Goal: Task Accomplishment & Management: Use online tool/utility

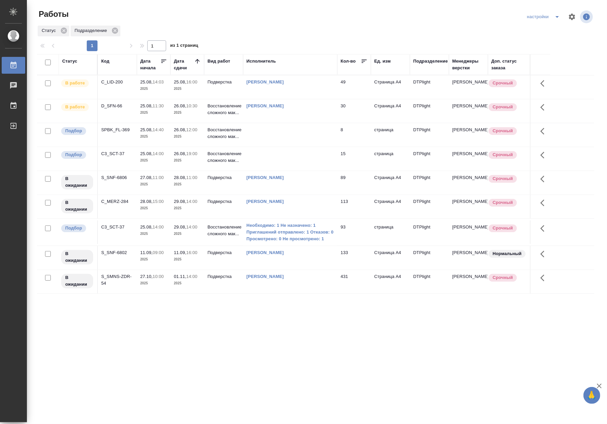
click at [221, 89] on td "Подверстка" at bounding box center [223, 87] width 39 height 24
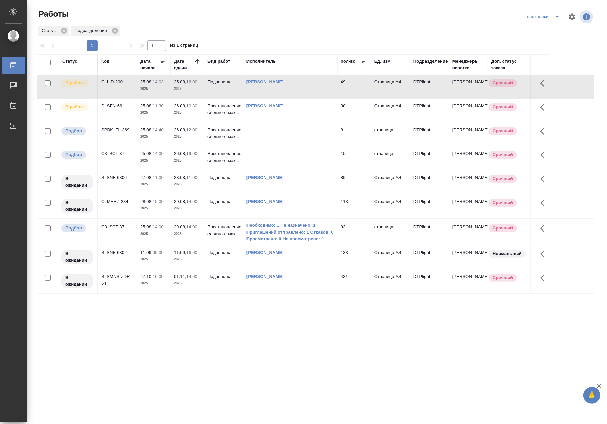
click at [221, 89] on td "Подверстка" at bounding box center [223, 87] width 39 height 24
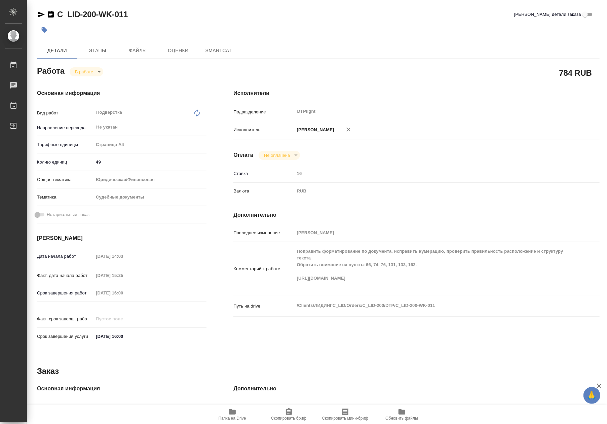
type textarea "x"
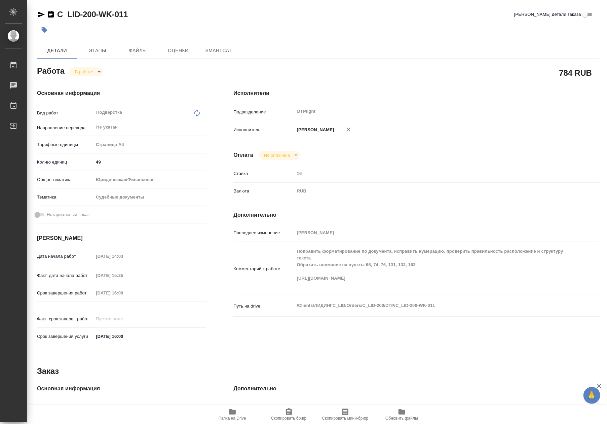
type textarea "x"
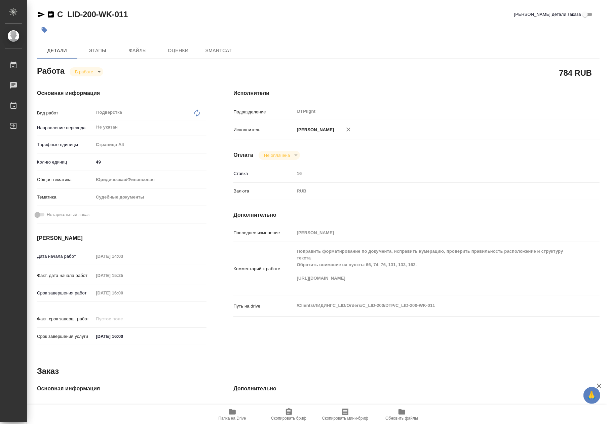
type textarea "x"
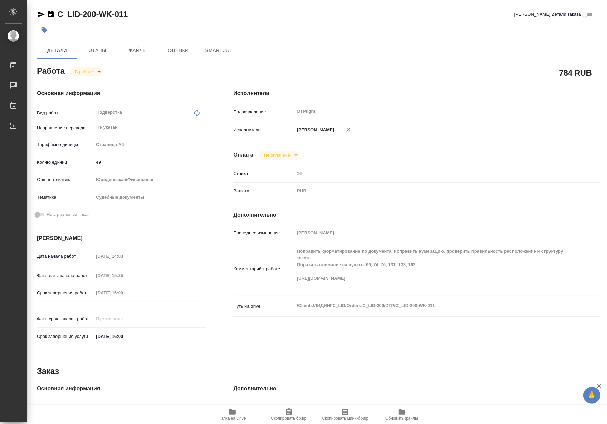
type textarea "x"
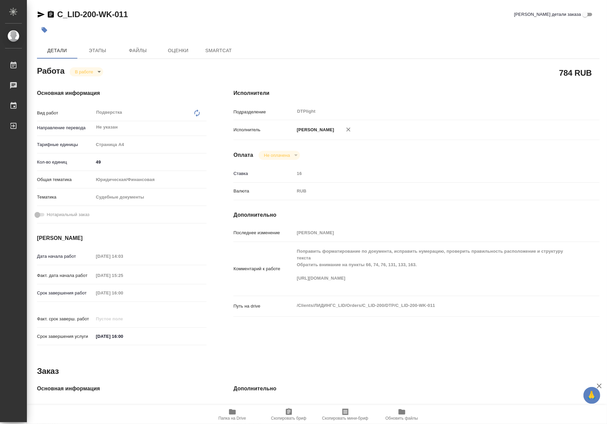
type textarea "x"
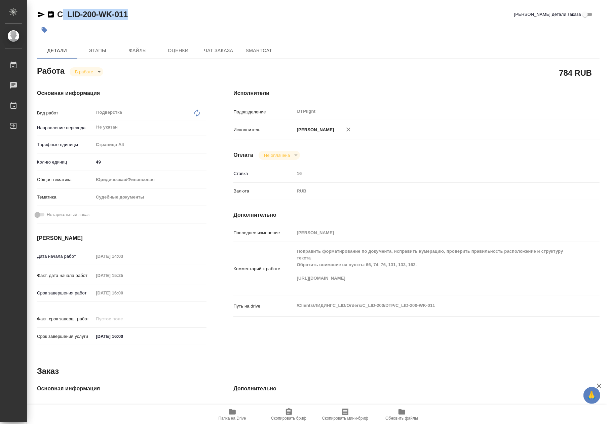
type textarea "x"
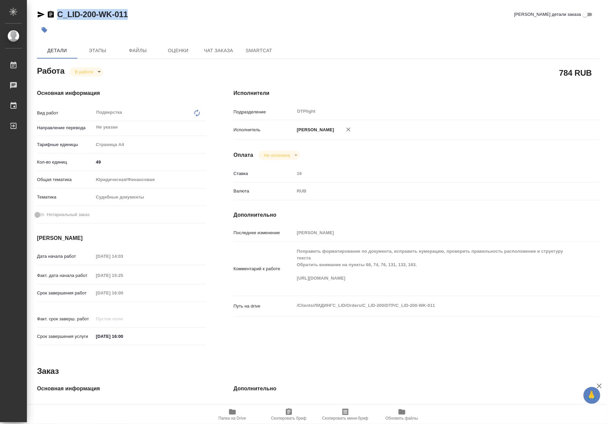
drag, startPoint x: 132, startPoint y: 15, endPoint x: 57, endPoint y: 18, distance: 75.1
click at [57, 18] on div "C_LID-200-WK-011 Кратко детали заказа" at bounding box center [318, 14] width 563 height 11
copy link "C_LID-200-WK-011"
type textarea "x"
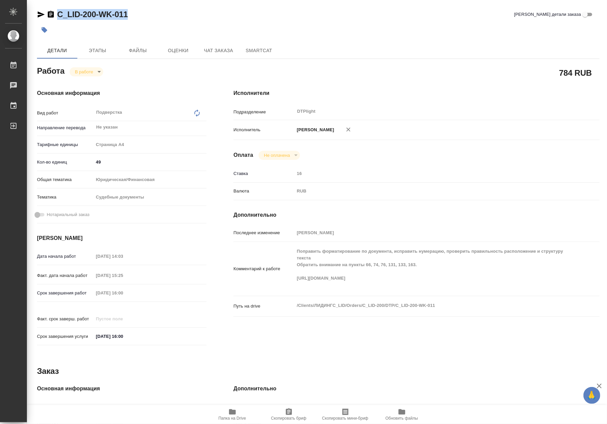
type textarea "x"
click at [218, 48] on span "Чат заказа" at bounding box center [219, 50] width 32 height 8
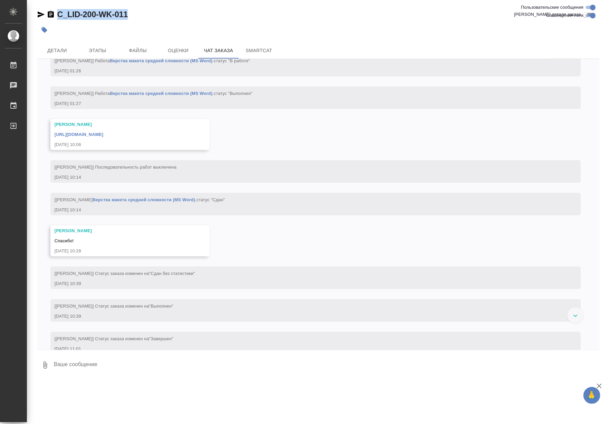
scroll to position [2196, 0]
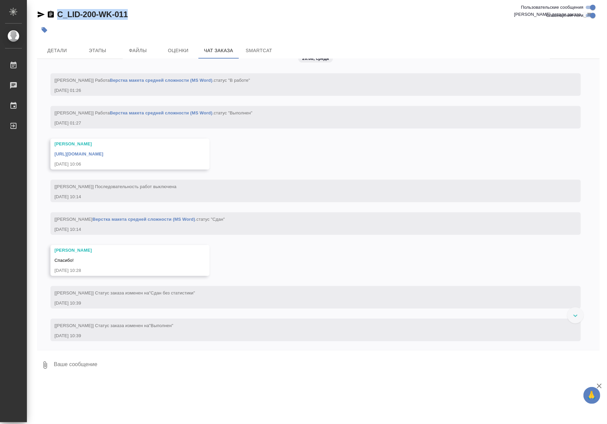
click at [172, 115] on link "Верстка макета средней сложности (MS Word)" at bounding box center [161, 112] width 103 height 5
click at [50, 56] on button "Детали" at bounding box center [57, 50] width 40 height 16
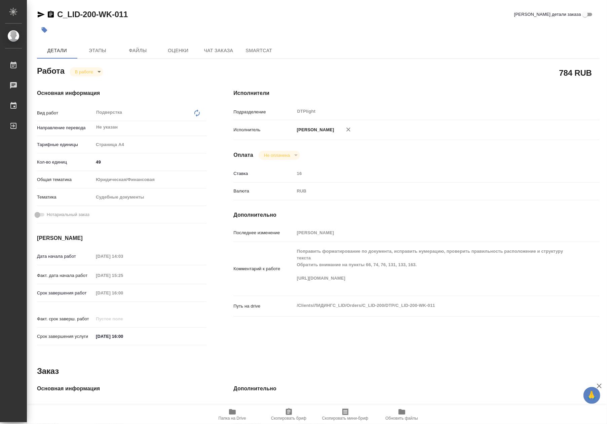
type textarea "x"
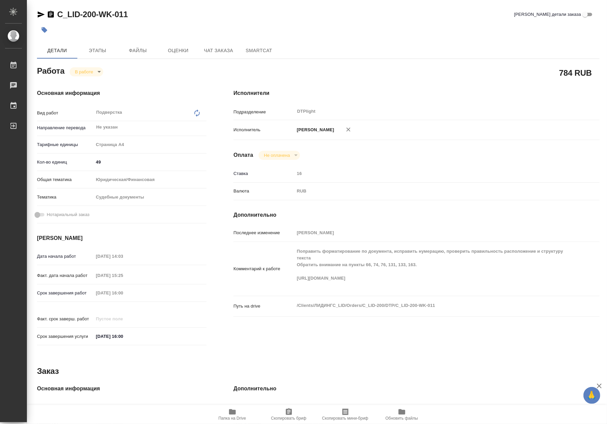
type textarea "x"
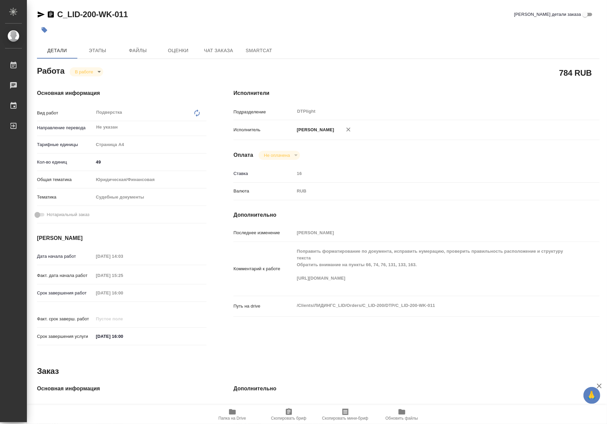
type textarea "x"
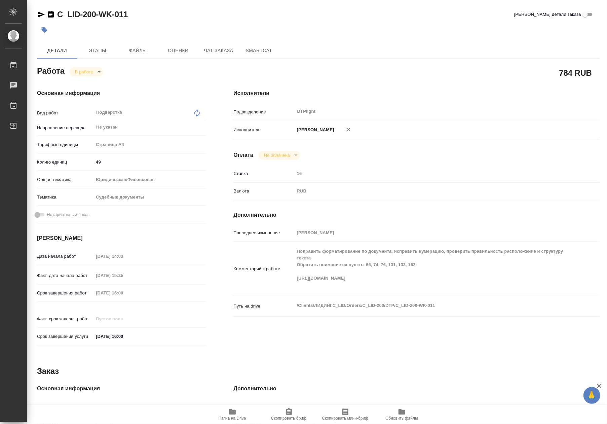
type textarea "x"
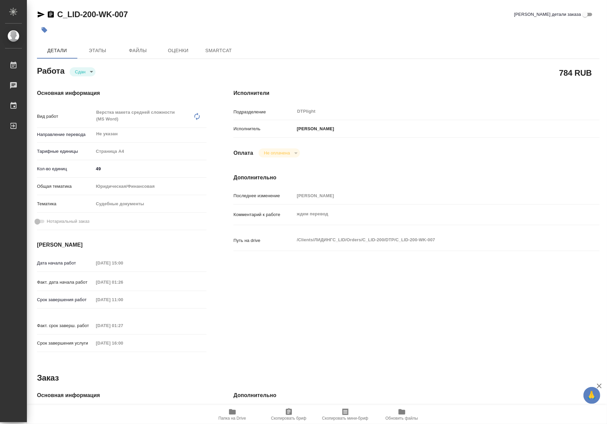
type textarea "x"
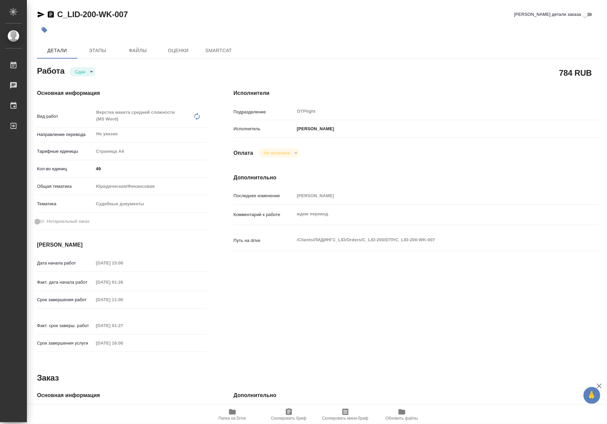
type textarea "x"
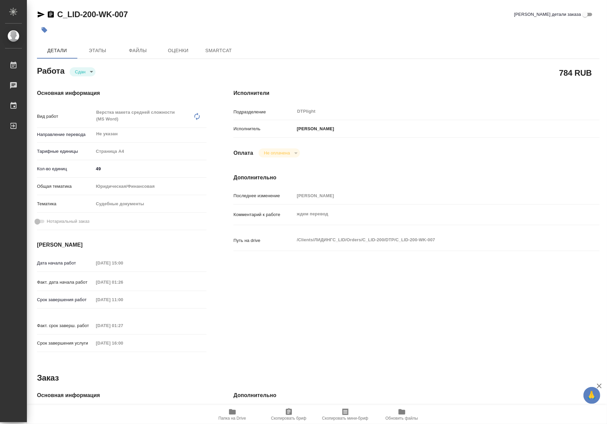
type textarea "x"
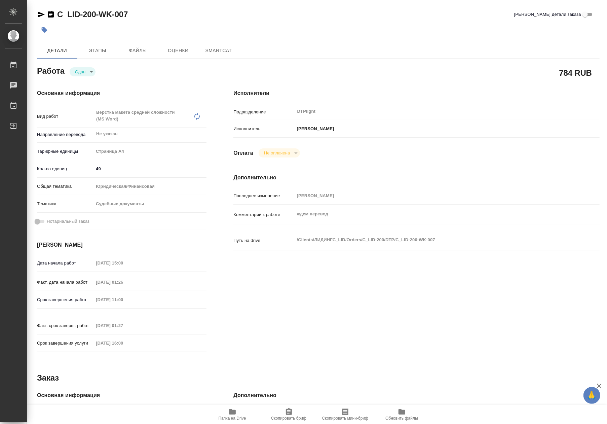
type textarea "x"
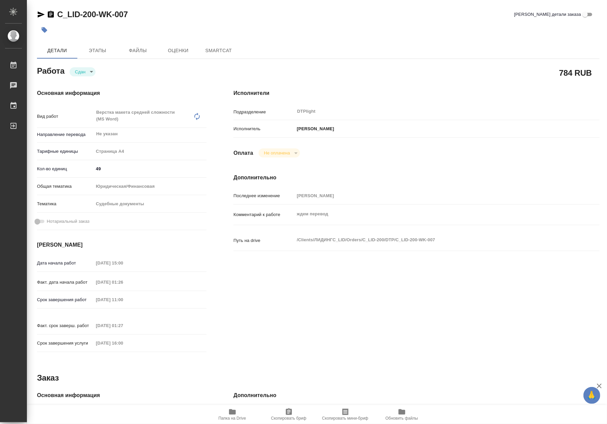
type textarea "x"
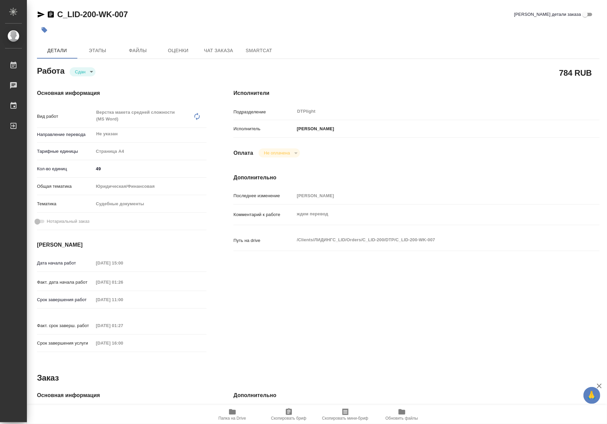
type textarea "x"
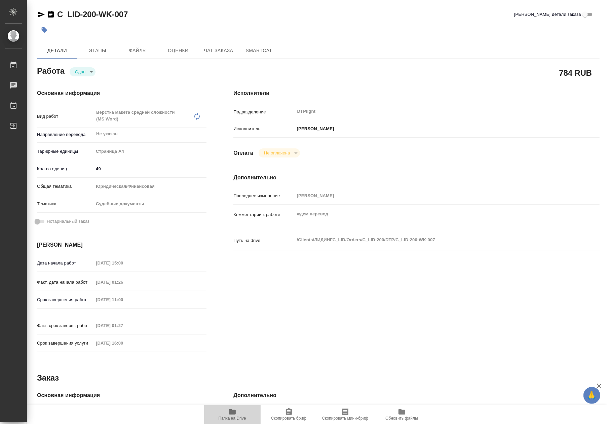
click at [239, 411] on span "Папка на Drive" at bounding box center [232, 414] width 48 height 13
type textarea "x"
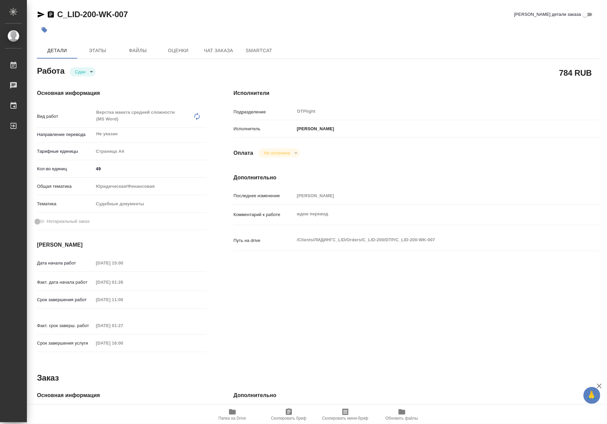
type textarea "x"
click at [330, 276] on div "Исполнители Подразделение DTPlight ​ Исполнитель Дзюндзя Нина Оплата Не оплачен…" at bounding box center [416, 223] width 393 height 294
